Goal: Navigation & Orientation: Understand site structure

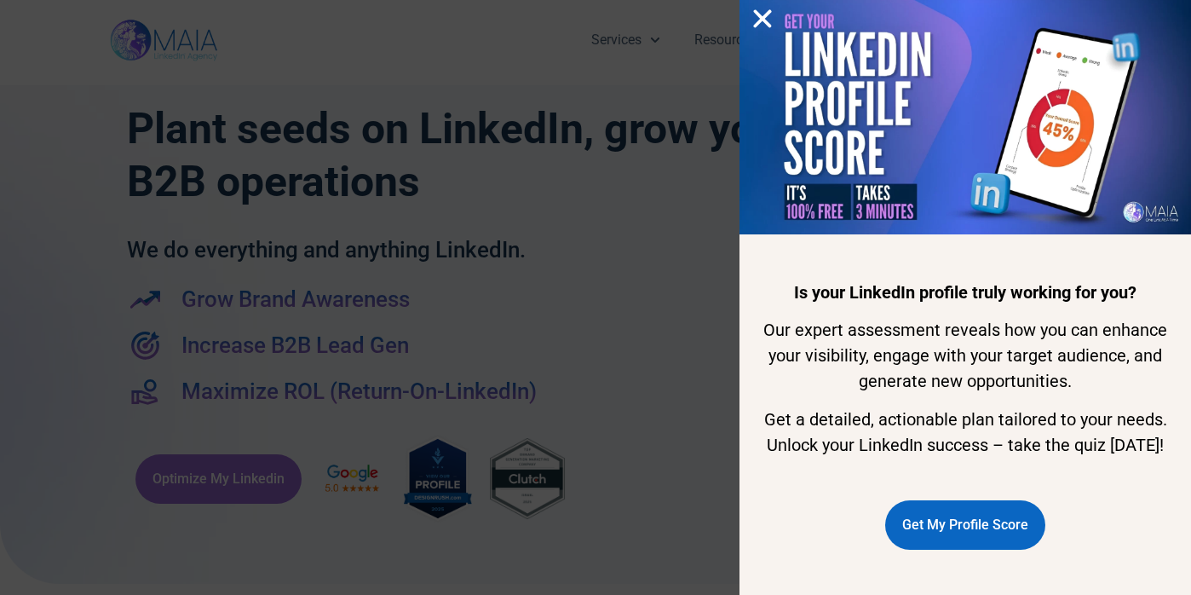
scroll to position [17, 0]
click at [1009, 541] on span "Get My Profile Score" at bounding box center [965, 524] width 126 height 32
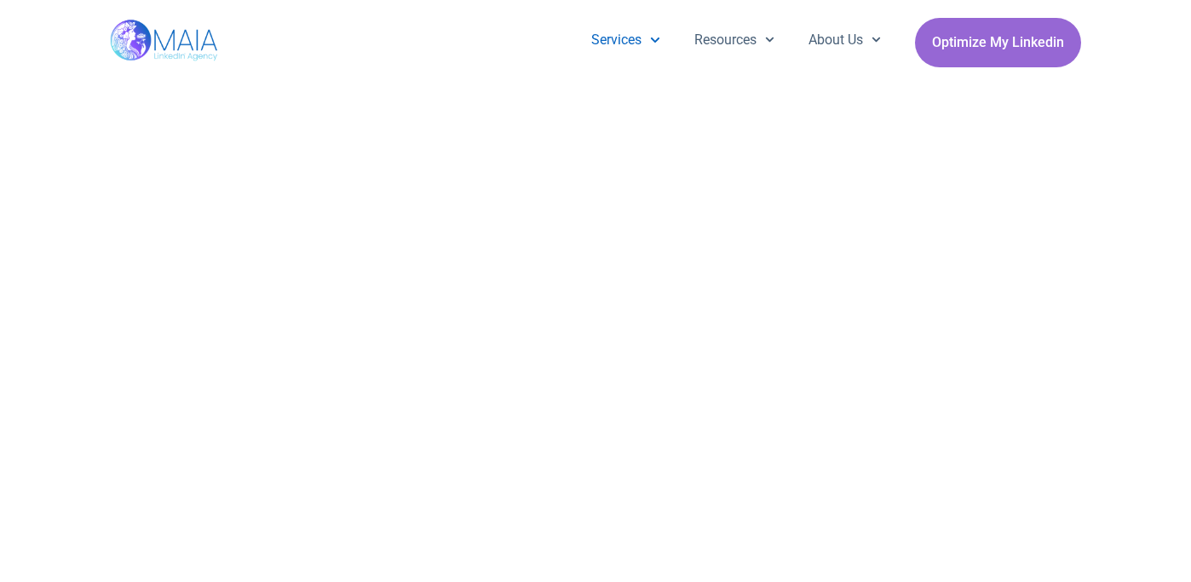
click at [594, 45] on link "Services" at bounding box center [625, 40] width 102 height 44
click at [608, 27] on link "Services" at bounding box center [625, 40] width 102 height 44
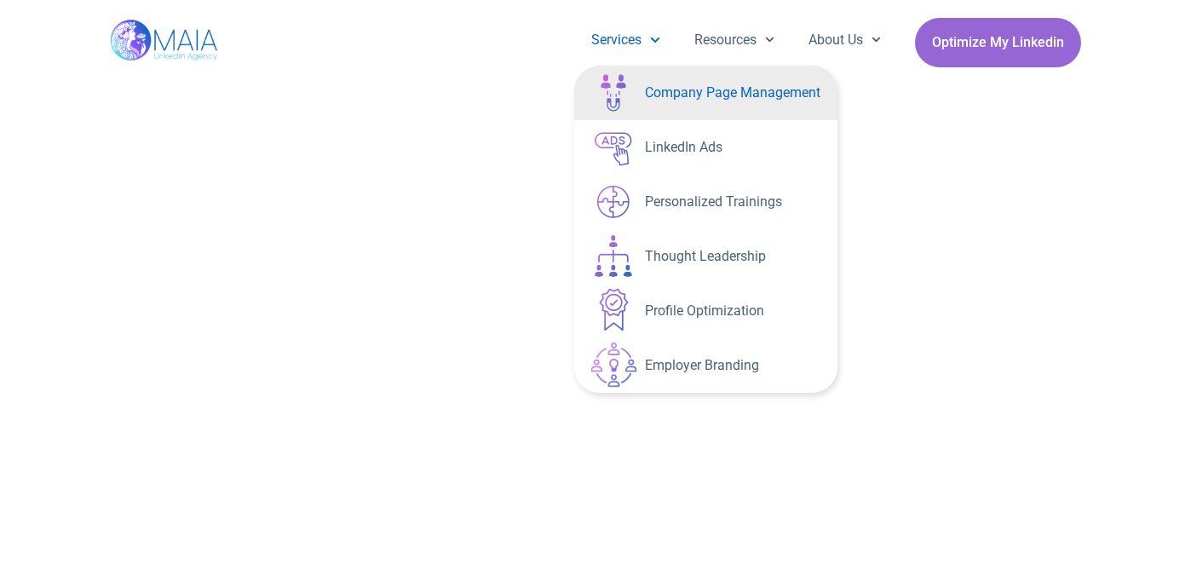
click at [712, 87] on link "Company Page Management" at bounding box center [705, 93] width 263 height 55
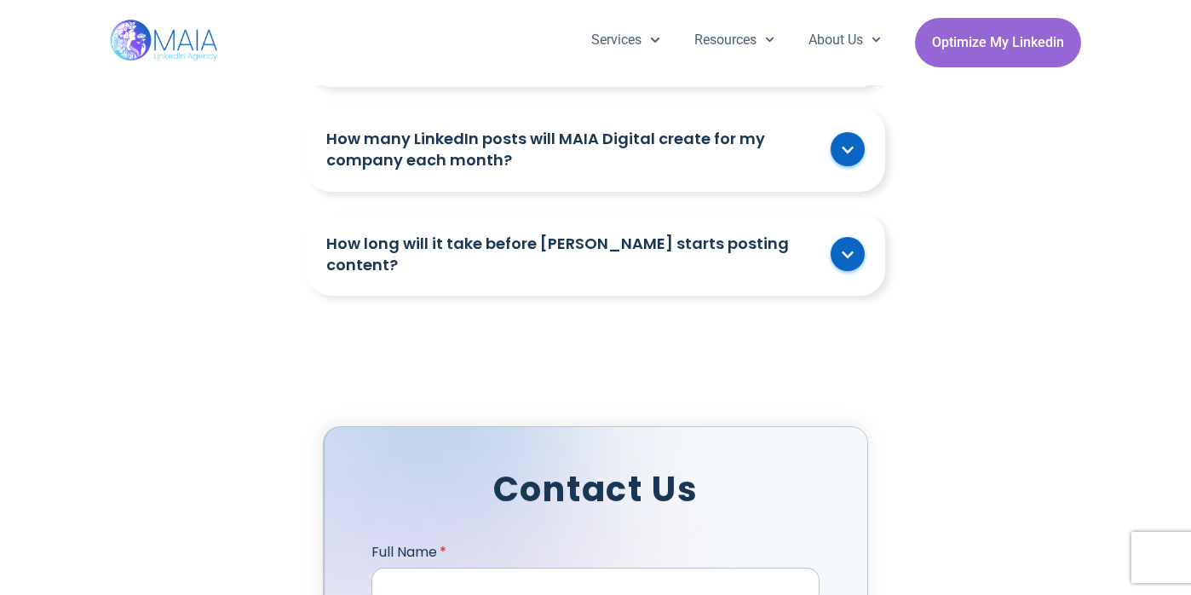
scroll to position [3722, 0]
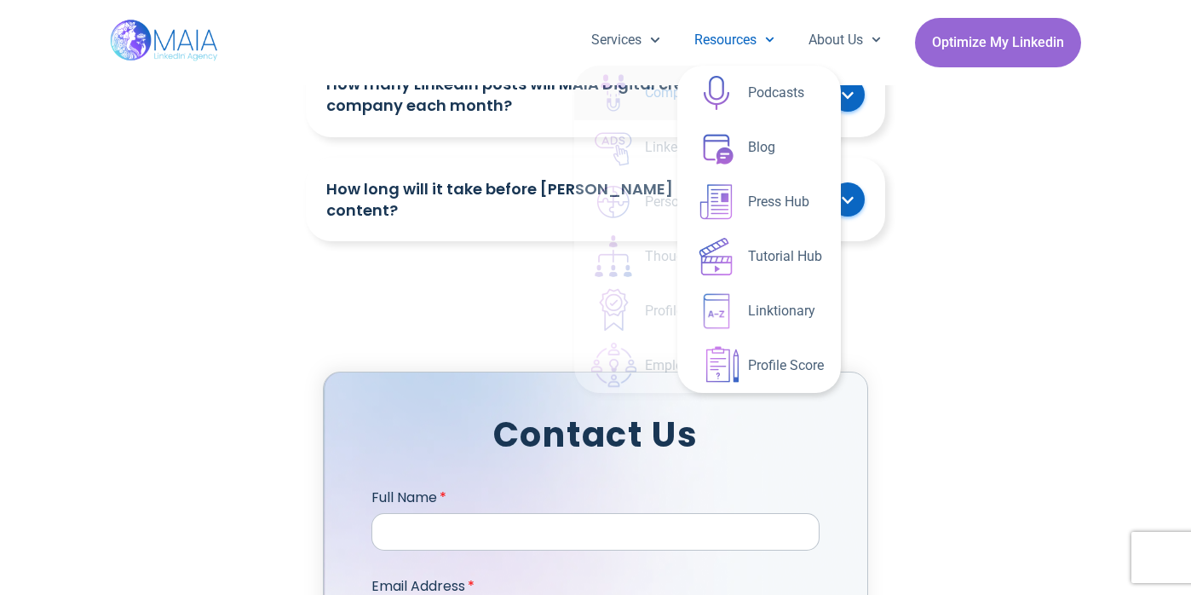
click at [720, 31] on link "Resources" at bounding box center [734, 40] width 114 height 44
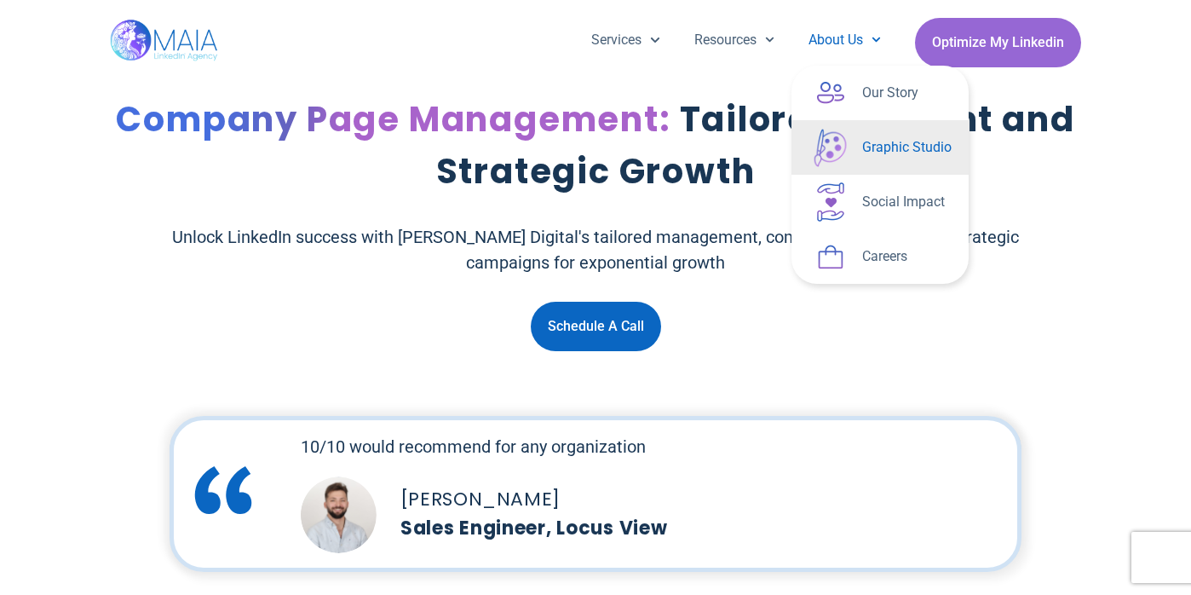
click at [901, 143] on link "Graphic Studio" at bounding box center [879, 147] width 177 height 55
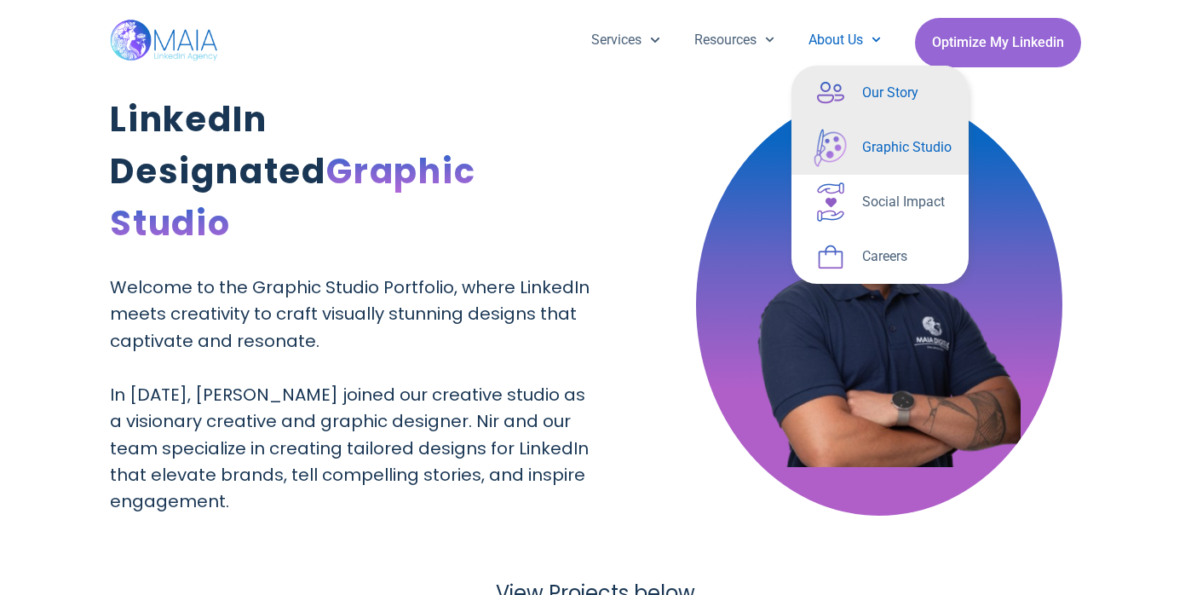
click at [876, 92] on link "Our Story" at bounding box center [879, 93] width 177 height 55
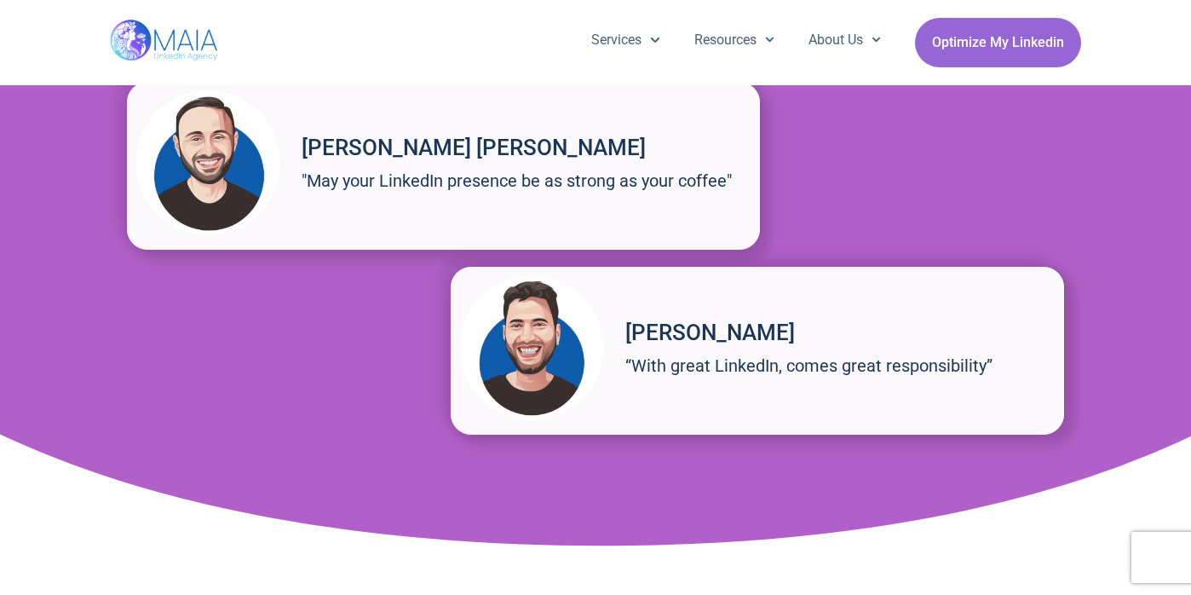
scroll to position [2520, 0]
